Goal: Information Seeking & Learning: Learn about a topic

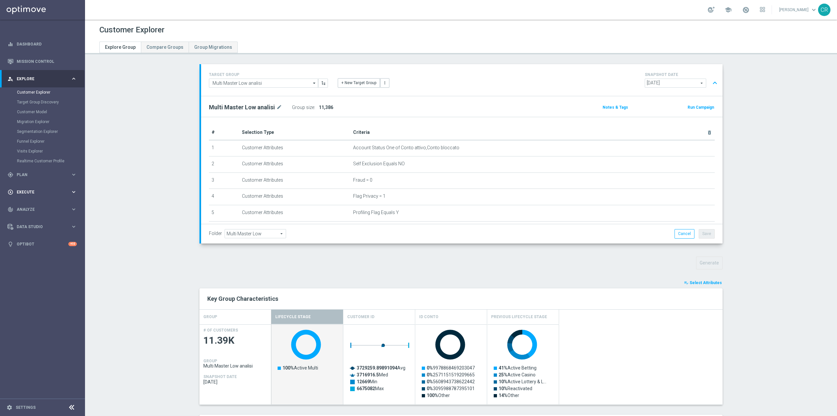
scroll to position [12806, 0]
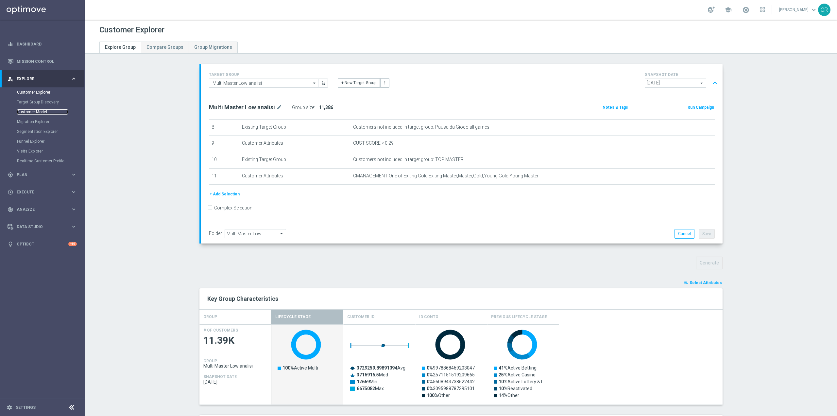
click at [36, 110] on link "Customer Model" at bounding box center [42, 111] width 51 height 5
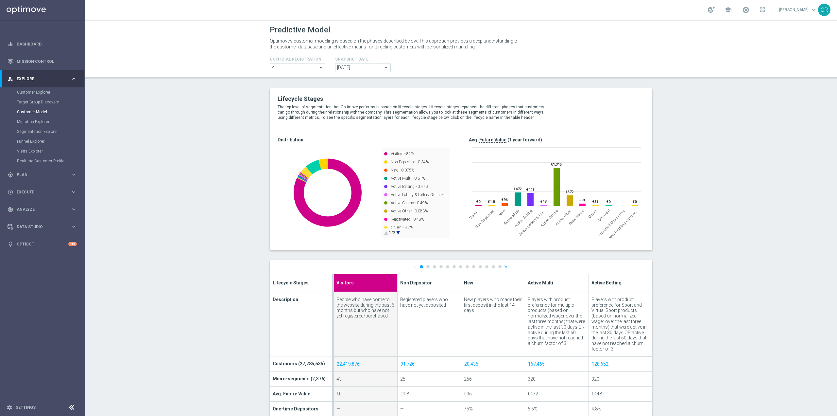
click at [303, 66] on span "All" at bounding box center [297, 67] width 55 height 9
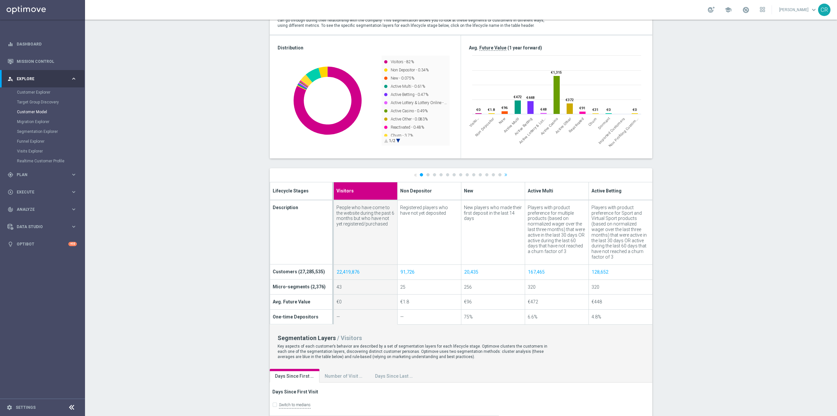
scroll to position [98, 0]
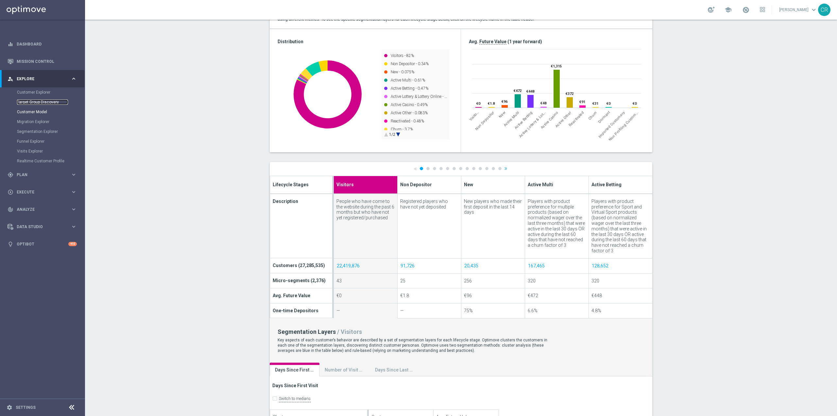
click at [26, 99] on link "Target Group Discovery" at bounding box center [42, 101] width 51 height 5
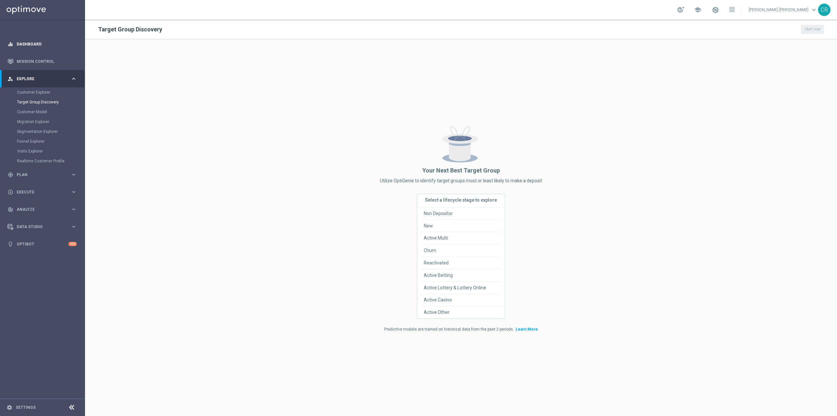
click at [16, 40] on div "equalizer Dashboard" at bounding box center [42, 43] width 69 height 17
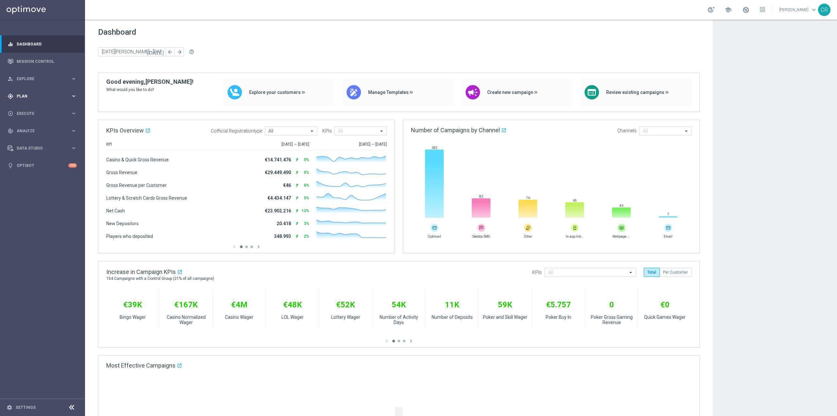
click at [41, 92] on div "gps_fixed Plan keyboard_arrow_right" at bounding box center [42, 95] width 84 height 17
click at [41, 76] on div "person_search Explore" at bounding box center [39, 79] width 63 height 6
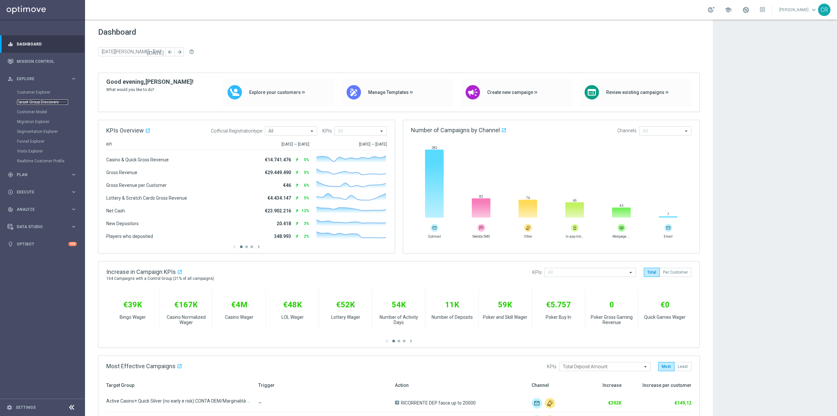
click at [43, 101] on link "Target Group Discovery" at bounding box center [42, 101] width 51 height 5
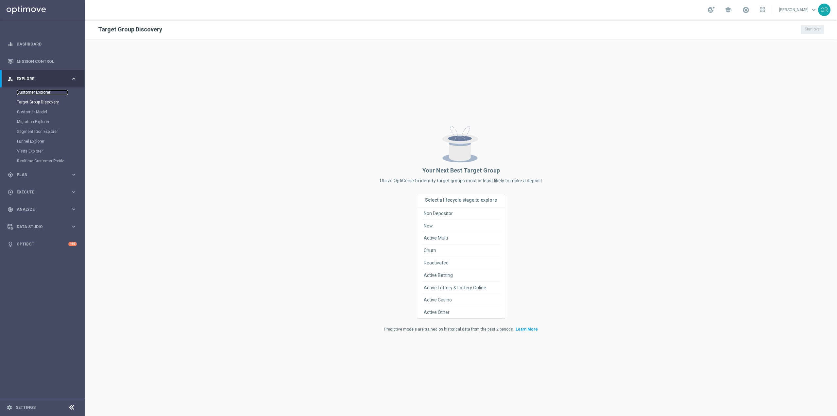
click at [31, 91] on link "Customer Explorer" at bounding box center [42, 92] width 51 height 5
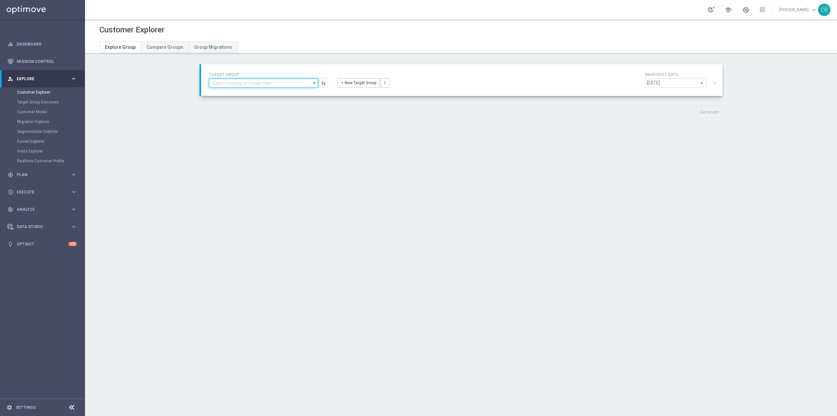
click at [277, 82] on input at bounding box center [263, 82] width 109 height 9
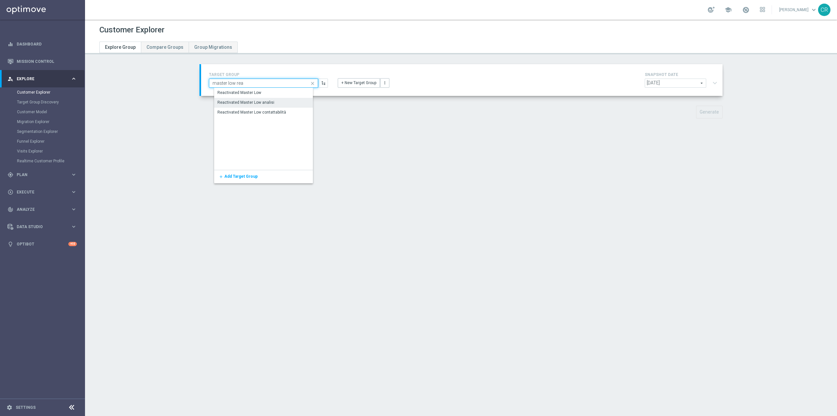
type input "master low rea"
click at [277, 106] on div "Reactivated Master Low analisi" at bounding box center [268, 102] width 109 height 9
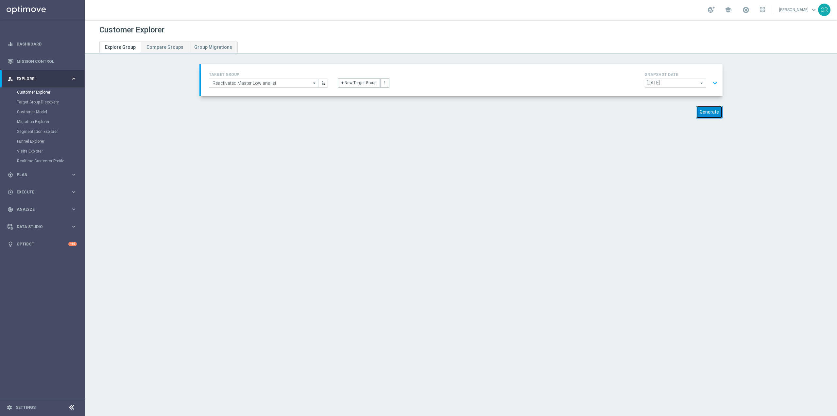
click at [704, 113] on button "Generate" at bounding box center [709, 112] width 26 height 13
click at [713, 87] on button "expand_more" at bounding box center [714, 83] width 9 height 12
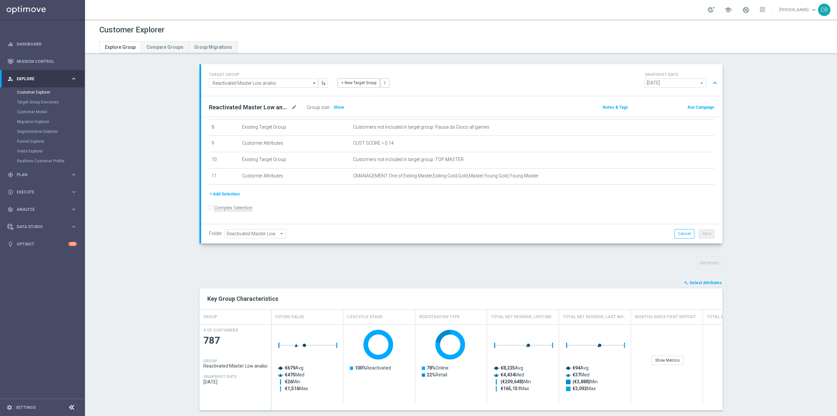
click at [712, 279] on button "playlist_add_check Select Attributes" at bounding box center [702, 282] width 39 height 7
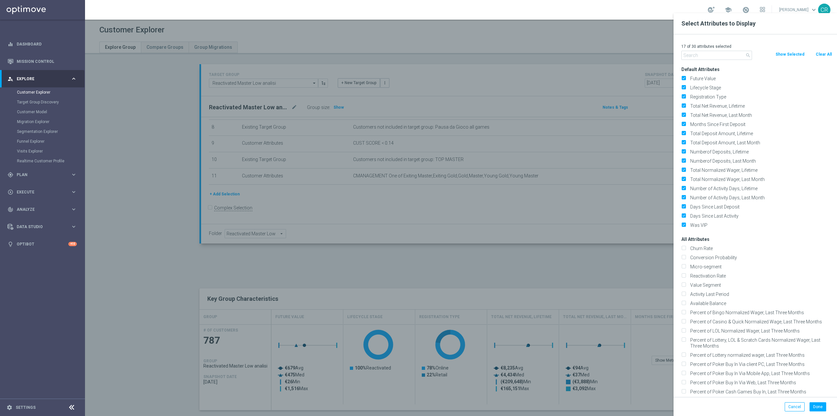
click at [717, 54] on input "text" at bounding box center [716, 55] width 71 height 9
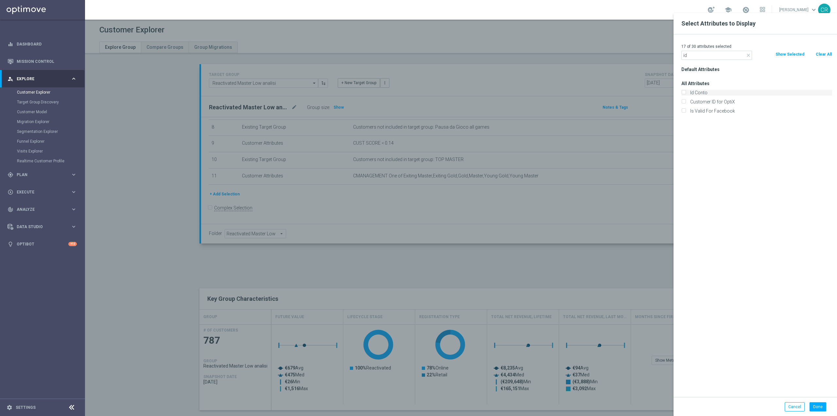
type input "id"
click at [688, 91] on label "Id Conto" at bounding box center [760, 93] width 144 height 6
click at [686, 91] on input "Id Conto" at bounding box center [683, 93] width 4 height 4
checkbox input "true"
click at [748, 55] on icon "close" at bounding box center [748, 55] width 5 height 5
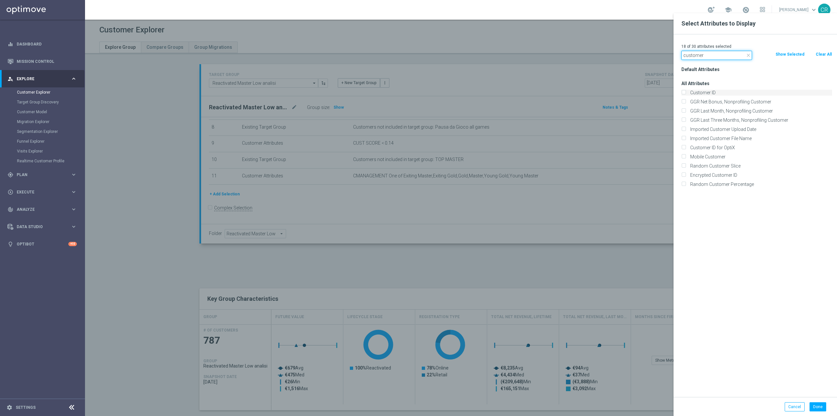
type input "customer"
click at [708, 92] on label "Customer ID" at bounding box center [760, 93] width 144 height 6
click at [686, 92] on input "Customer ID" at bounding box center [683, 93] width 4 height 4
checkbox input "true"
click at [748, 55] on icon "close" at bounding box center [748, 55] width 5 height 5
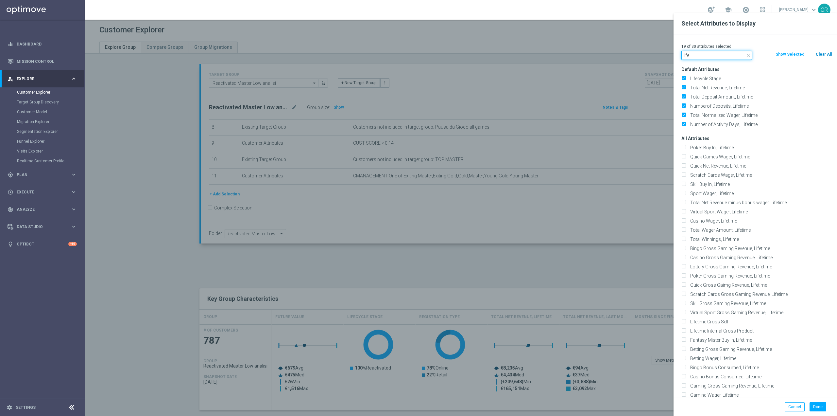
type input "life"
click at [823, 56] on button "Clear All" at bounding box center [823, 54] width 17 height 7
checkbox input "false"
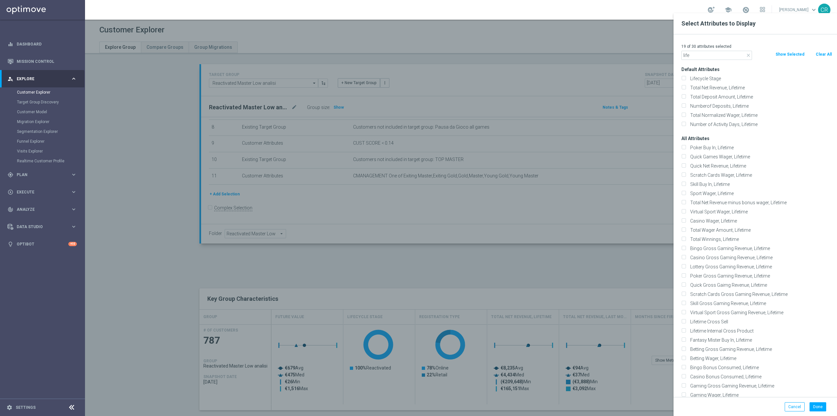
checkbox input "false"
click at [683, 75] on div "Lifecycle Stage" at bounding box center [757, 78] width 161 height 9
click at [685, 79] on input "Lifecycle Stage" at bounding box center [683, 79] width 4 height 4
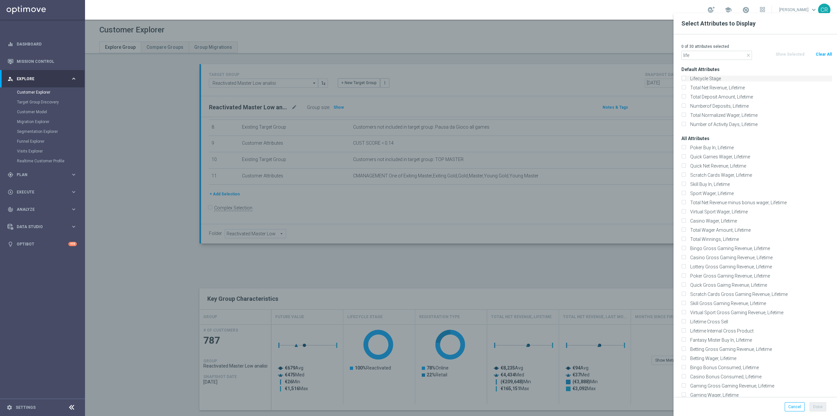
checkbox input "true"
type textarea "e"
drag, startPoint x: 704, startPoint y: 51, endPoint x: 647, endPoint y: 56, distance: 56.7
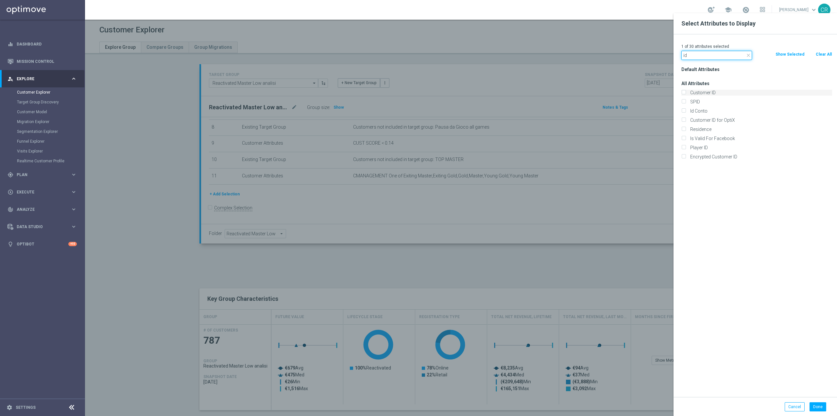
type input "id"
click at [683, 94] on input "Customer ID" at bounding box center [683, 93] width 4 height 4
checkbox input "true"
click at [682, 113] on input "Id Conto" at bounding box center [683, 112] width 4 height 4
checkbox input "true"
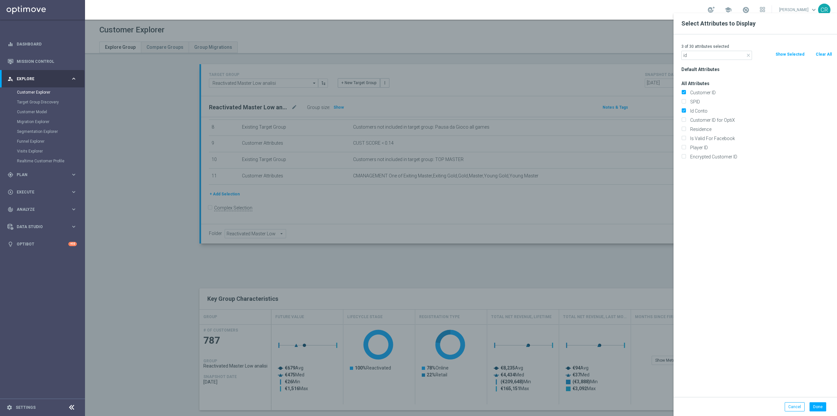
click at [746, 54] on icon "close" at bounding box center [748, 55] width 5 height 5
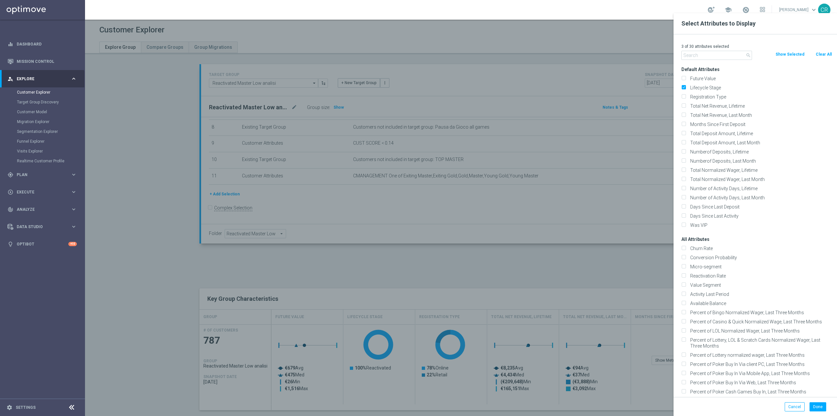
click at [795, 56] on button "Show Selected" at bounding box center [790, 54] width 30 height 7
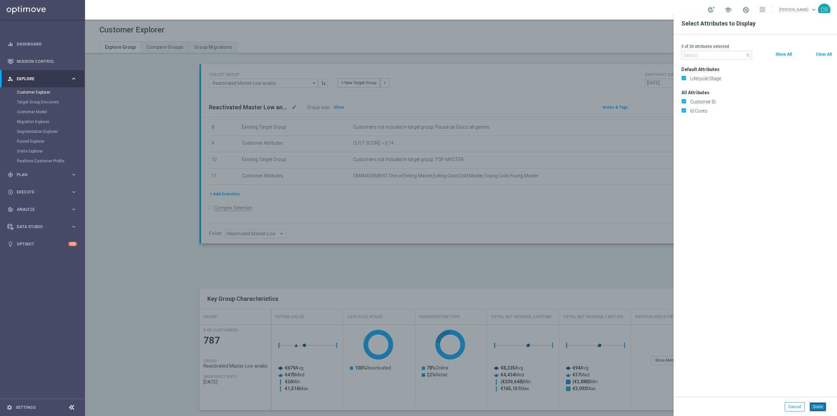
click at [819, 406] on button "Done" at bounding box center [818, 406] width 17 height 9
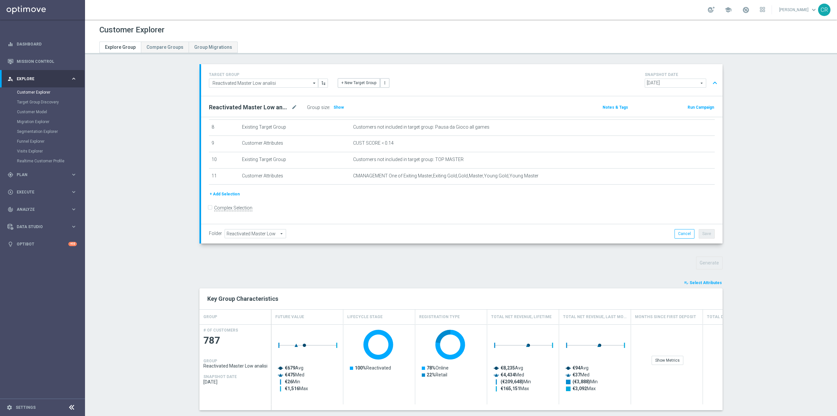
type input "Search"
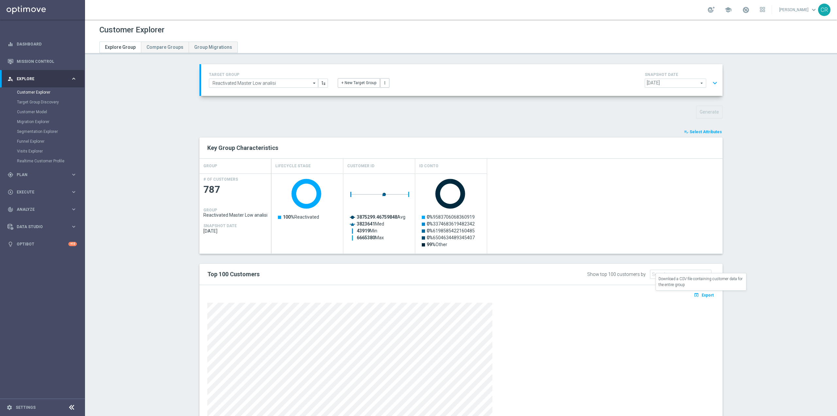
click at [702, 296] on span "Export" at bounding box center [708, 295] width 12 height 5
click at [711, 293] on span "Export" at bounding box center [708, 295] width 12 height 5
click at [45, 176] on span "Plan" at bounding box center [44, 175] width 54 height 4
click at [44, 76] on div "person_search Explore" at bounding box center [39, 79] width 63 height 6
click at [39, 131] on link "Segmentation Explorer" at bounding box center [42, 131] width 51 height 5
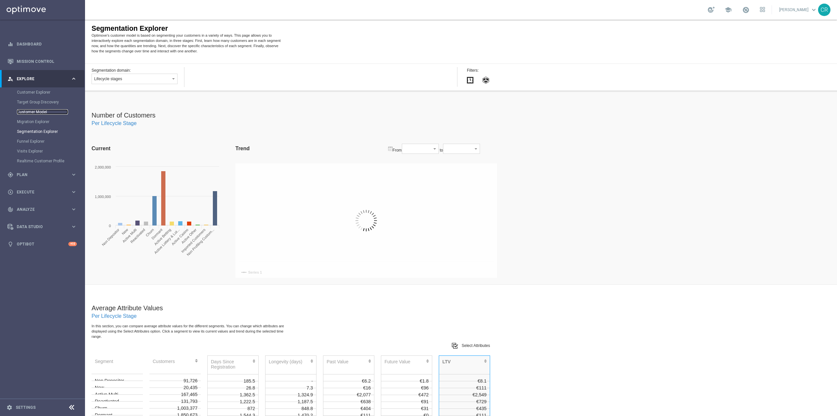
click at [38, 112] on link "Customer Model" at bounding box center [42, 111] width 51 height 5
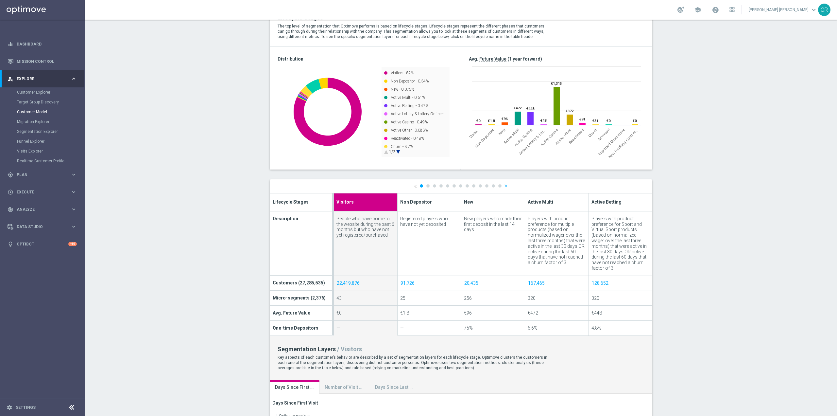
scroll to position [98, 0]
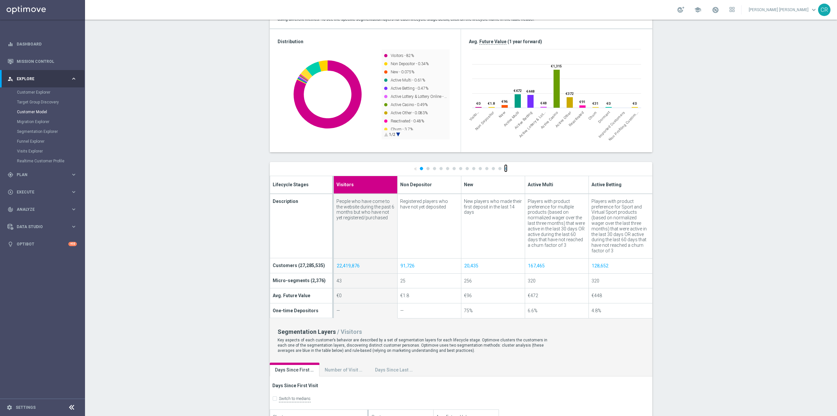
click at [504, 168] on link "»" at bounding box center [505, 168] width 3 height 4
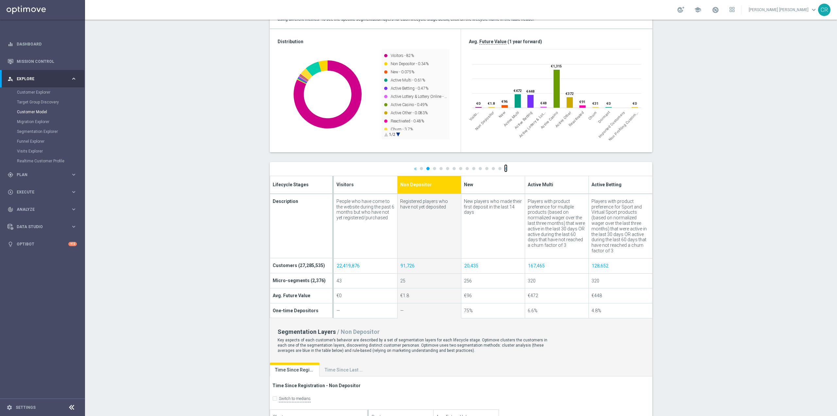
click at [504, 168] on link "»" at bounding box center [505, 168] width 3 height 4
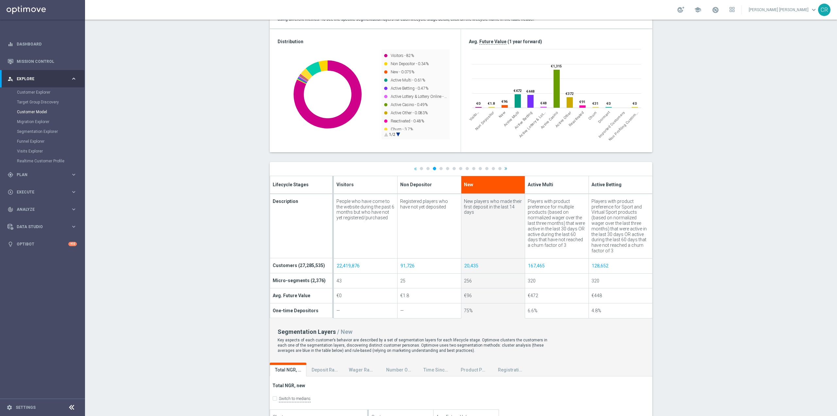
click at [503, 168] on div at bounding box center [461, 325] width 383 height 327
click at [504, 168] on link "»" at bounding box center [505, 168] width 3 height 4
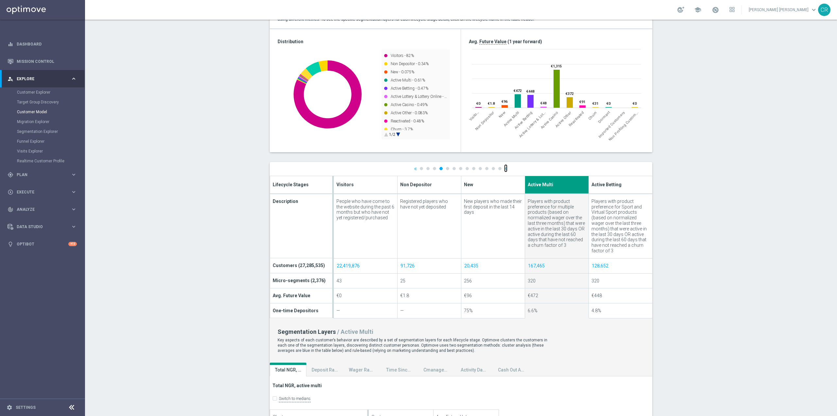
click at [504, 168] on link "»" at bounding box center [505, 168] width 3 height 4
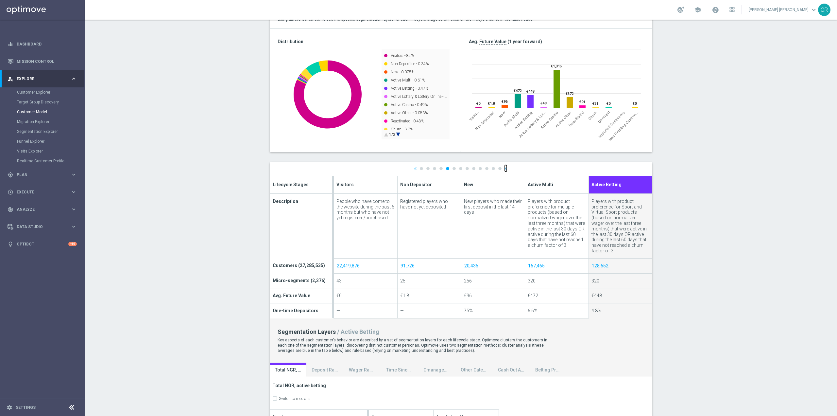
click at [504, 168] on link "»" at bounding box center [505, 168] width 3 height 4
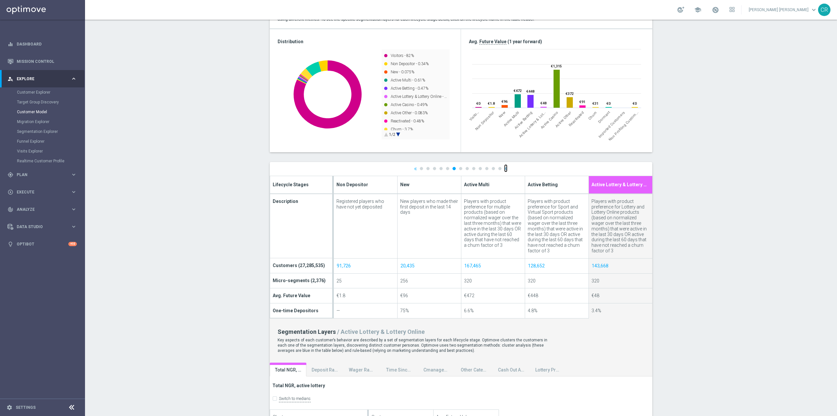
click at [504, 168] on link "»" at bounding box center [505, 168] width 3 height 4
type input "Active Casino"
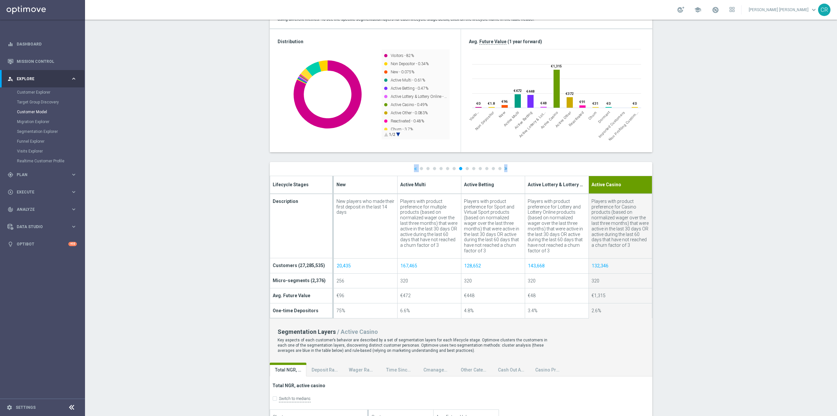
type textarea "«12345678910111213»"
click at [503, 168] on div "« 1 2 3 4 5 6 7 8 9 10 11 12 13 » Lifecycle Stages Description Customers (27,28…" at bounding box center [461, 338] width 383 height 352
click at [504, 168] on link "»" at bounding box center [505, 168] width 3 height 4
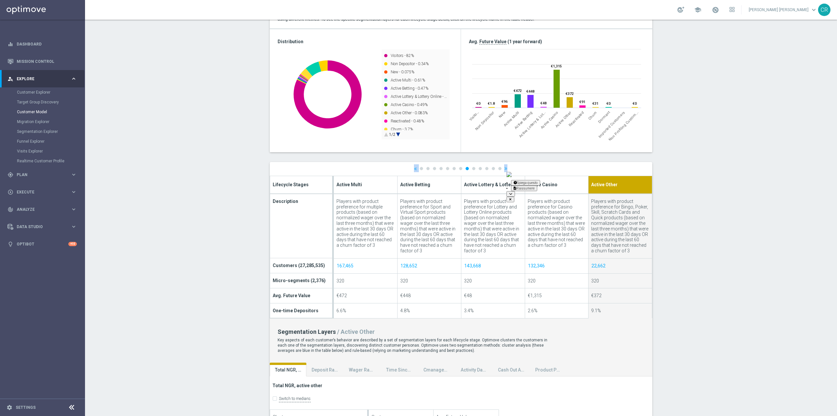
click at [512, 198] on icon "button" at bounding box center [510, 199] width 3 height 3
click at [504, 167] on link "»" at bounding box center [505, 168] width 3 height 4
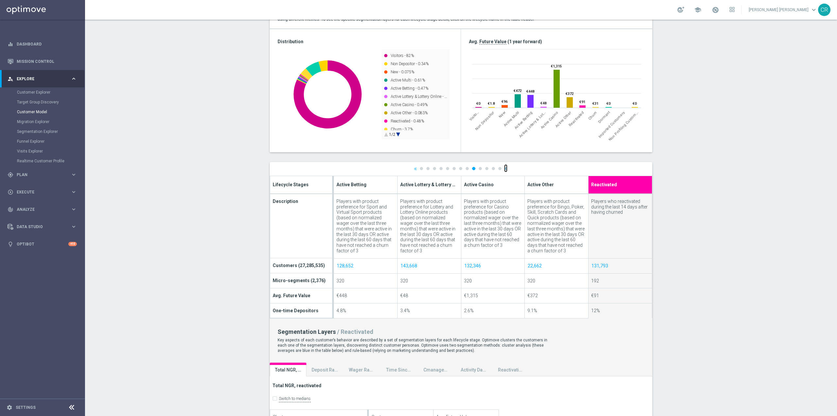
click at [504, 167] on link "»" at bounding box center [505, 168] width 3 height 4
type input "Churn"
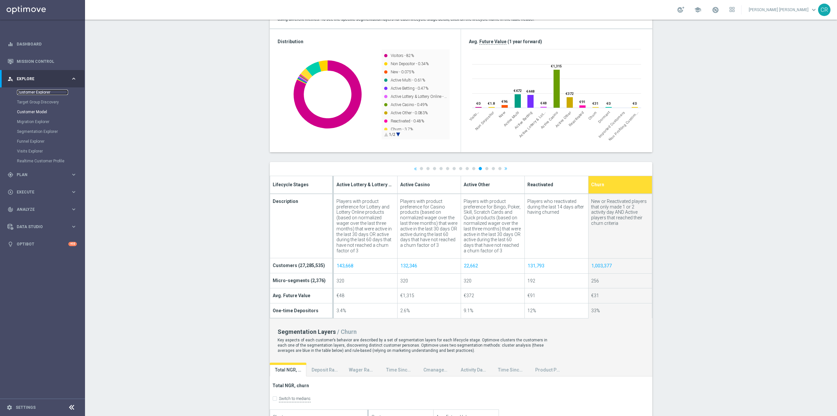
click at [30, 92] on link "Customer Explorer" at bounding box center [42, 92] width 51 height 5
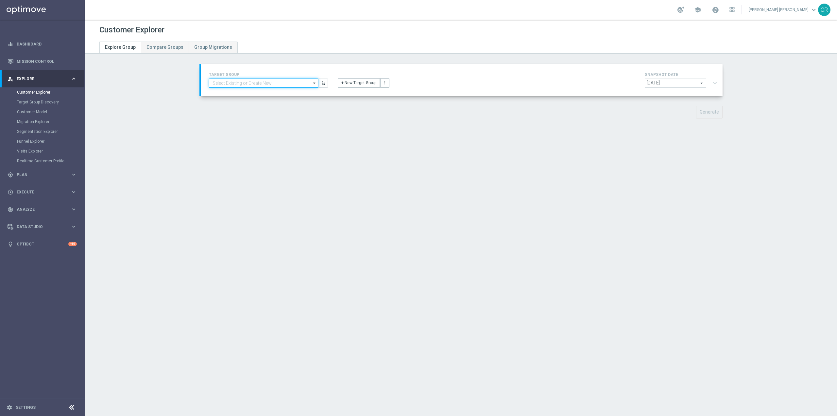
click at [262, 79] on input at bounding box center [263, 82] width 109 height 9
type input "r"
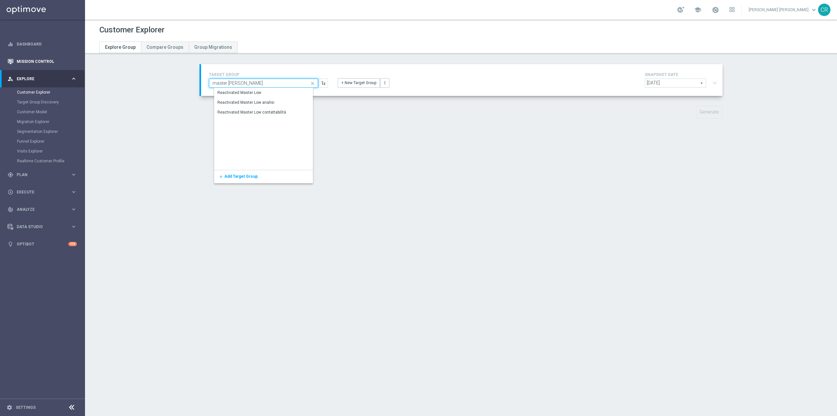
type input "master [PERSON_NAME]"
click at [28, 63] on link "Mission Control" at bounding box center [47, 61] width 60 height 17
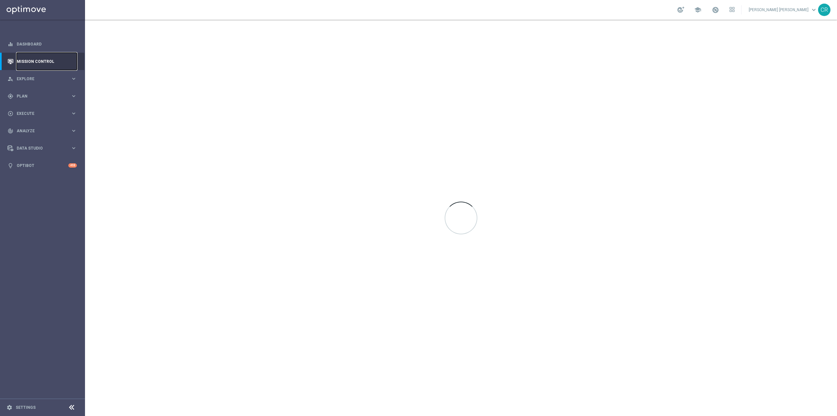
click at [28, 63] on link "Mission Control" at bounding box center [47, 61] width 60 height 17
click at [26, 74] on div "person_search Explore keyboard_arrow_right" at bounding box center [42, 78] width 84 height 17
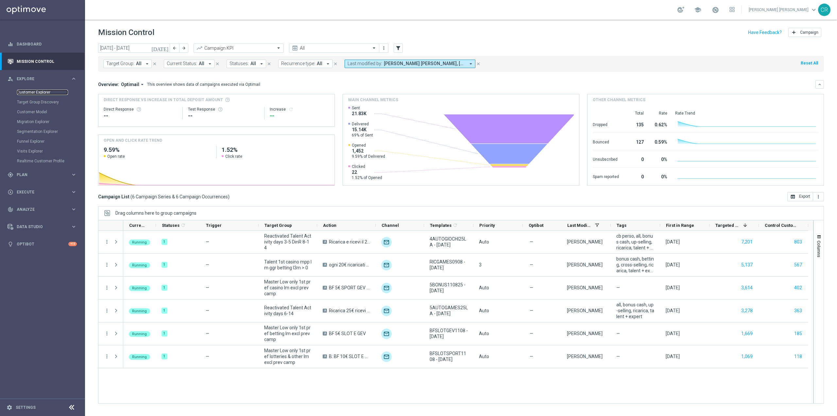
click at [30, 92] on link "Customer Explorer" at bounding box center [42, 92] width 51 height 5
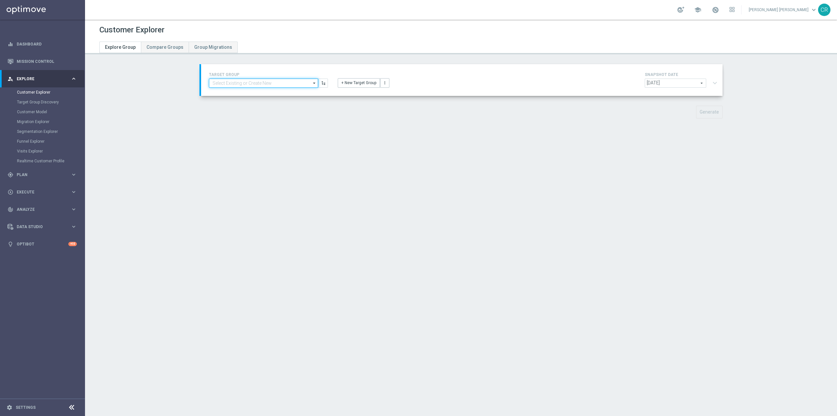
click at [244, 85] on input at bounding box center [263, 82] width 109 height 9
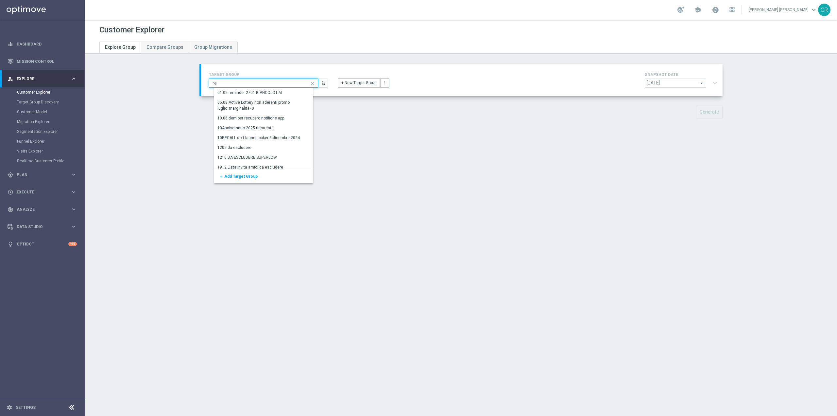
type input "r"
type input "master low rea"
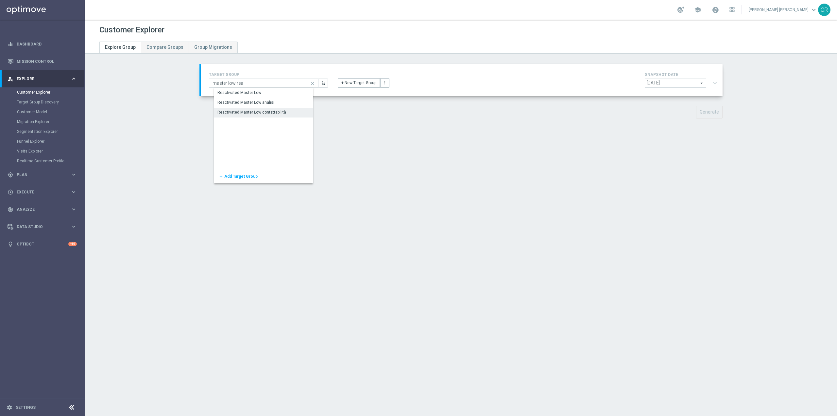
click at [251, 115] on div "Reactivated Master Low contattabilità" at bounding box center [268, 112] width 109 height 9
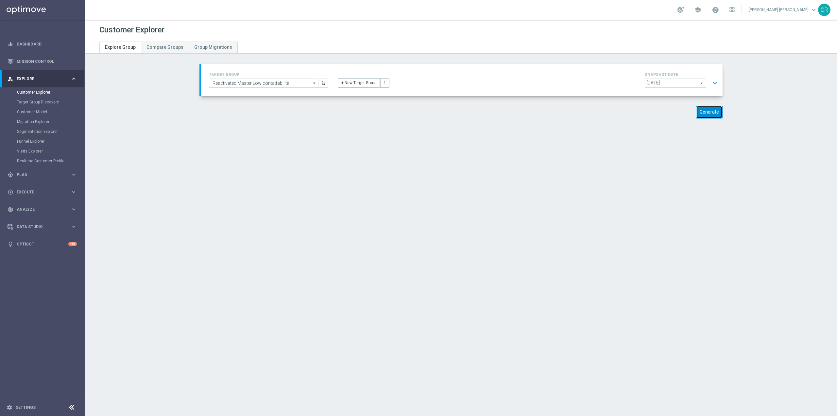
click at [705, 115] on button "Generate" at bounding box center [709, 112] width 26 height 13
click at [713, 81] on button "expand_more" at bounding box center [714, 83] width 9 height 12
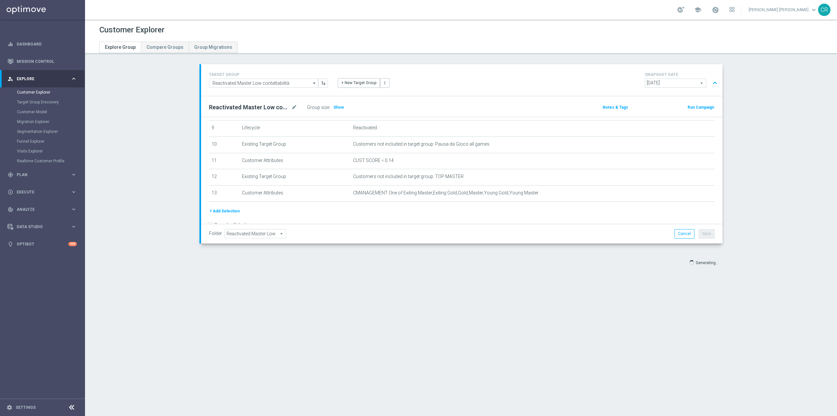
scroll to position [163, 0]
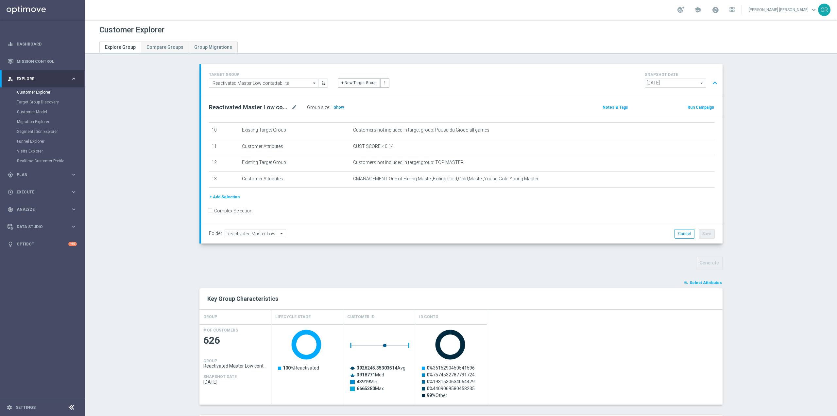
click at [335, 108] on span "Show" at bounding box center [339, 107] width 10 height 5
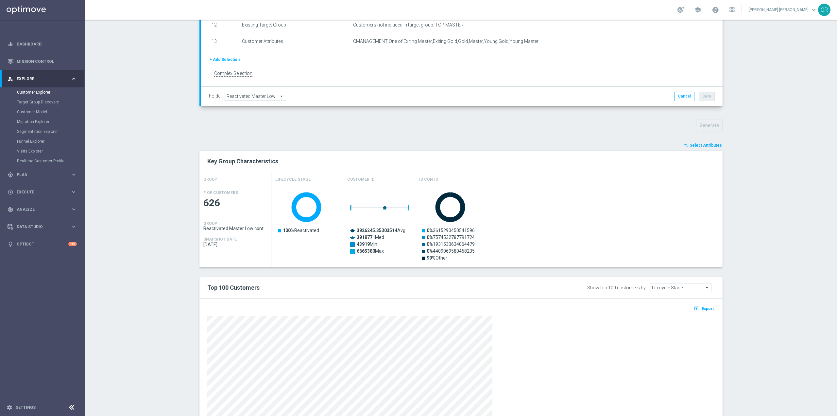
scroll to position [0, 0]
